Goal: Transaction & Acquisition: Purchase product/service

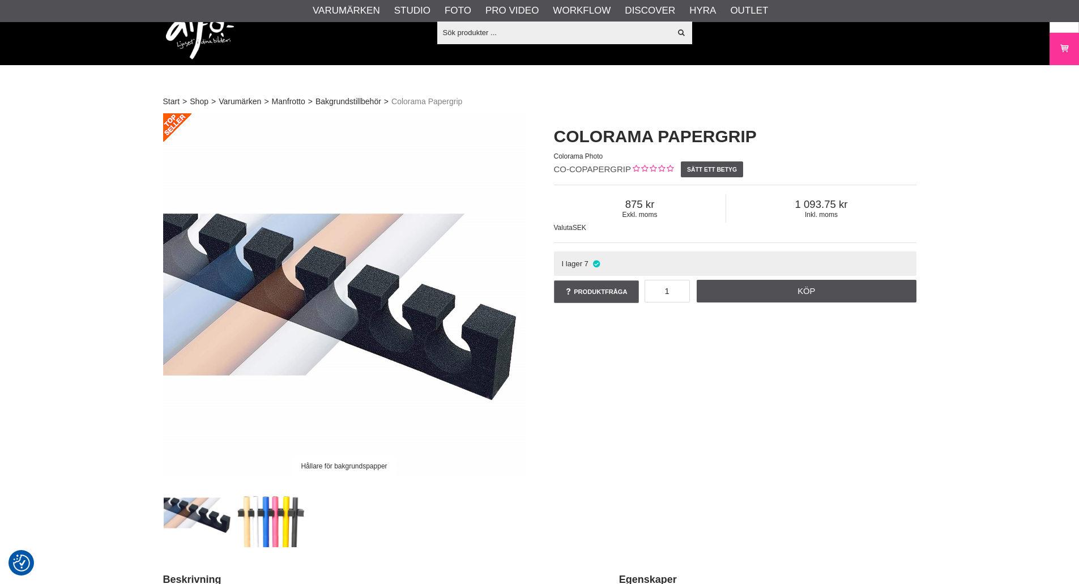
scroll to position [150, 0]
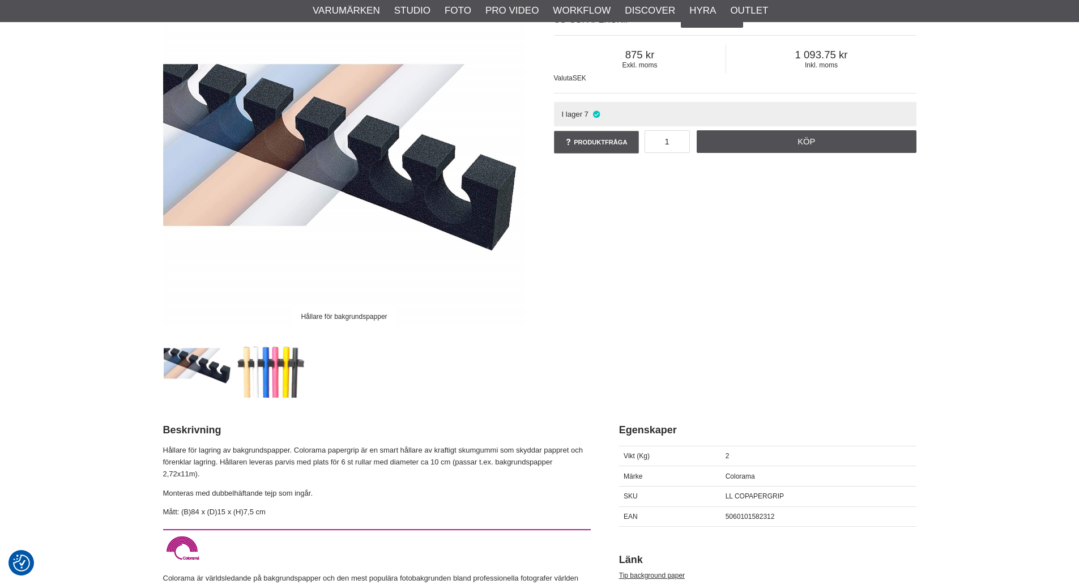
click at [585, 101] on div "I lager 7" at bounding box center [734, 113] width 365 height 27
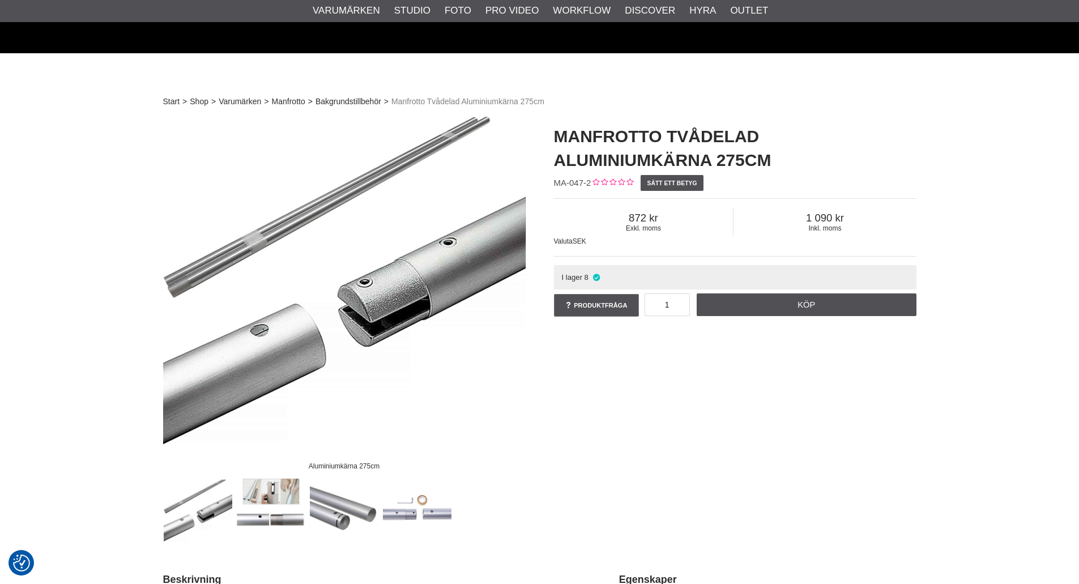
scroll to position [623, 0]
